Goal: Navigation & Orientation: Find specific page/section

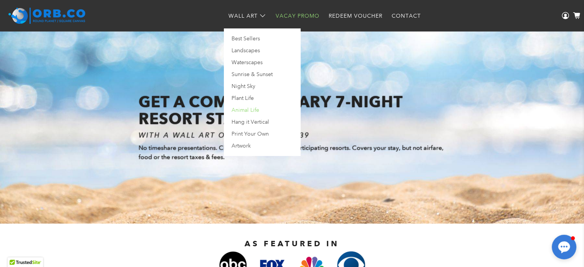
click at [247, 112] on link "Animal Life" at bounding box center [263, 112] width 68 height 12
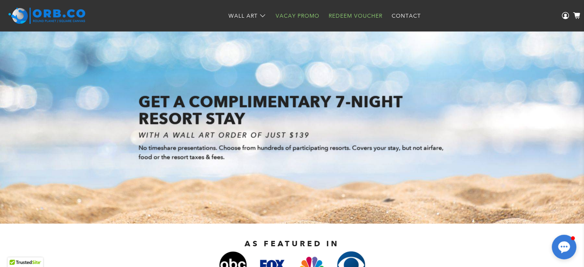
click at [365, 13] on link "Redeem Voucher" at bounding box center [355, 16] width 63 height 20
